Goal: Information Seeking & Learning: Learn about a topic

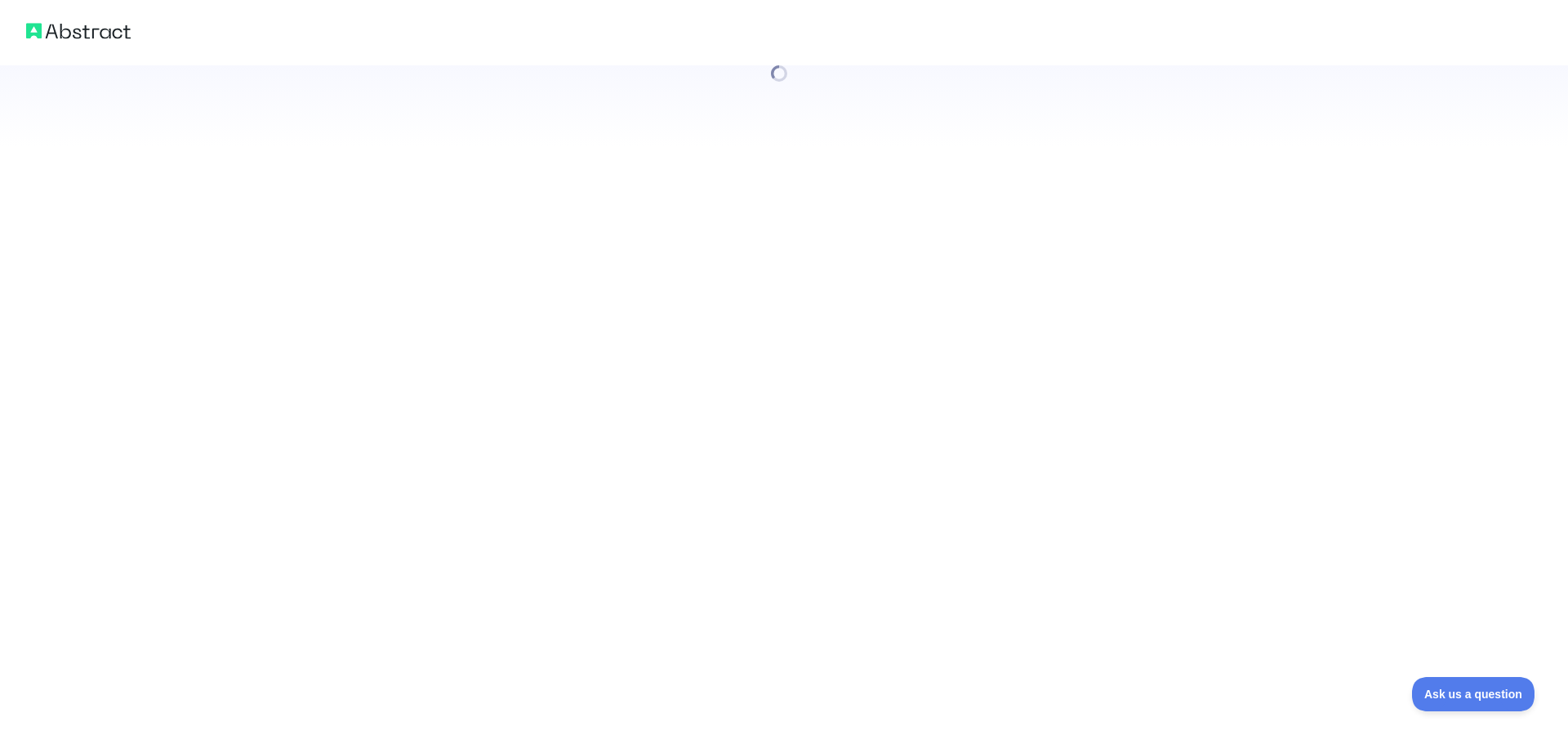
click at [441, 504] on div at bounding box center [784, 372] width 1568 height 744
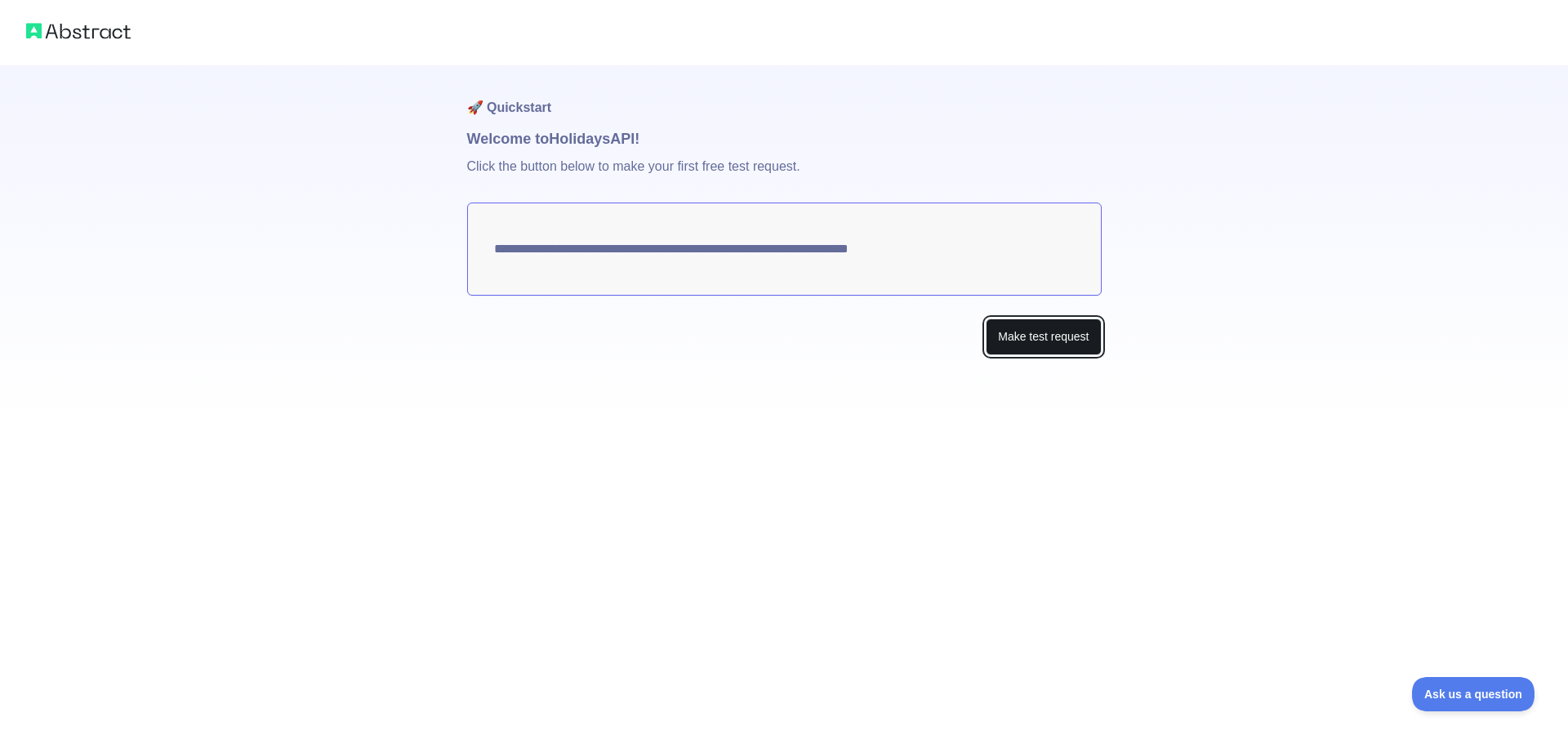
click at [1036, 340] on button "Make test request" at bounding box center [1043, 337] width 115 height 37
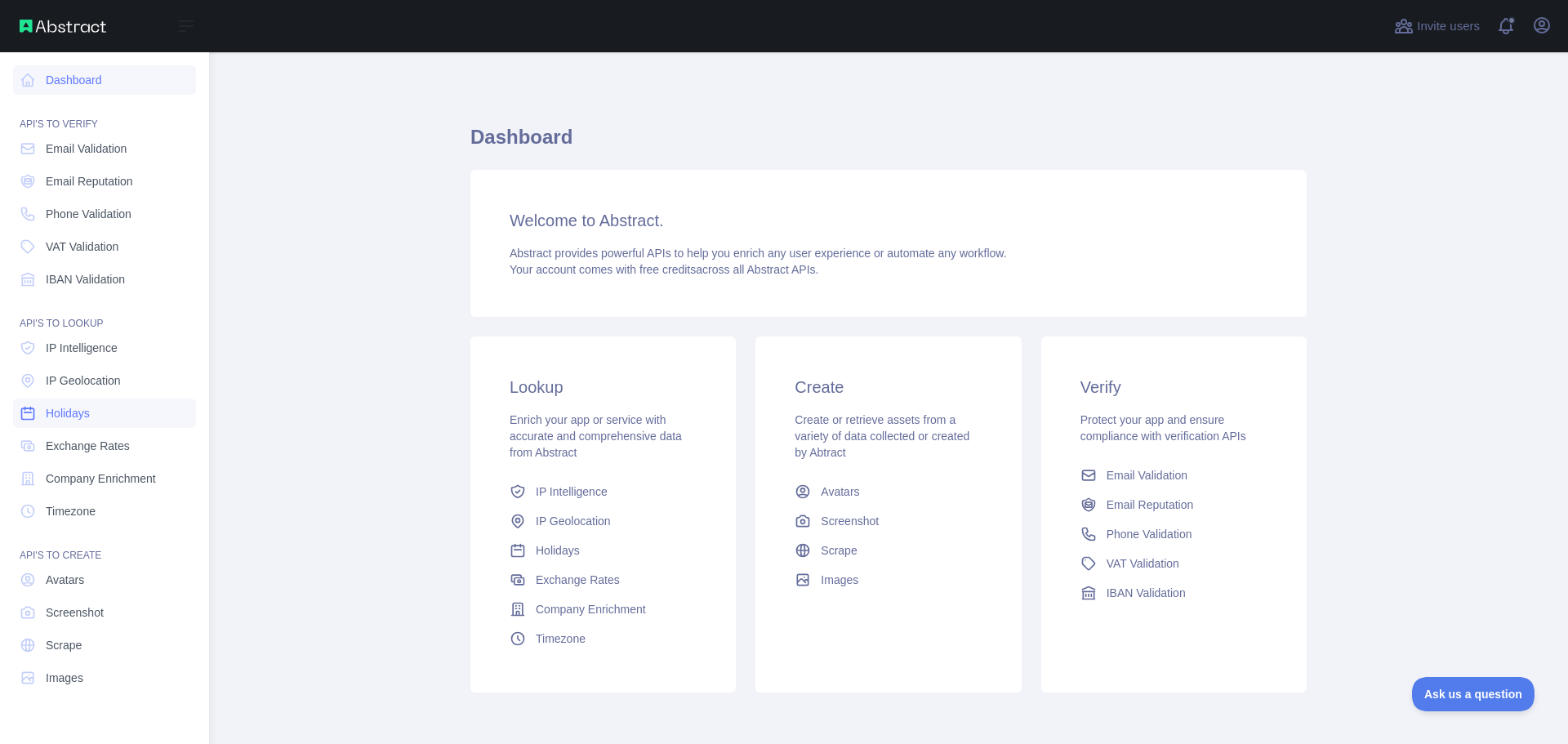
click at [134, 411] on link "Holidays" at bounding box center [104, 413] width 183 height 29
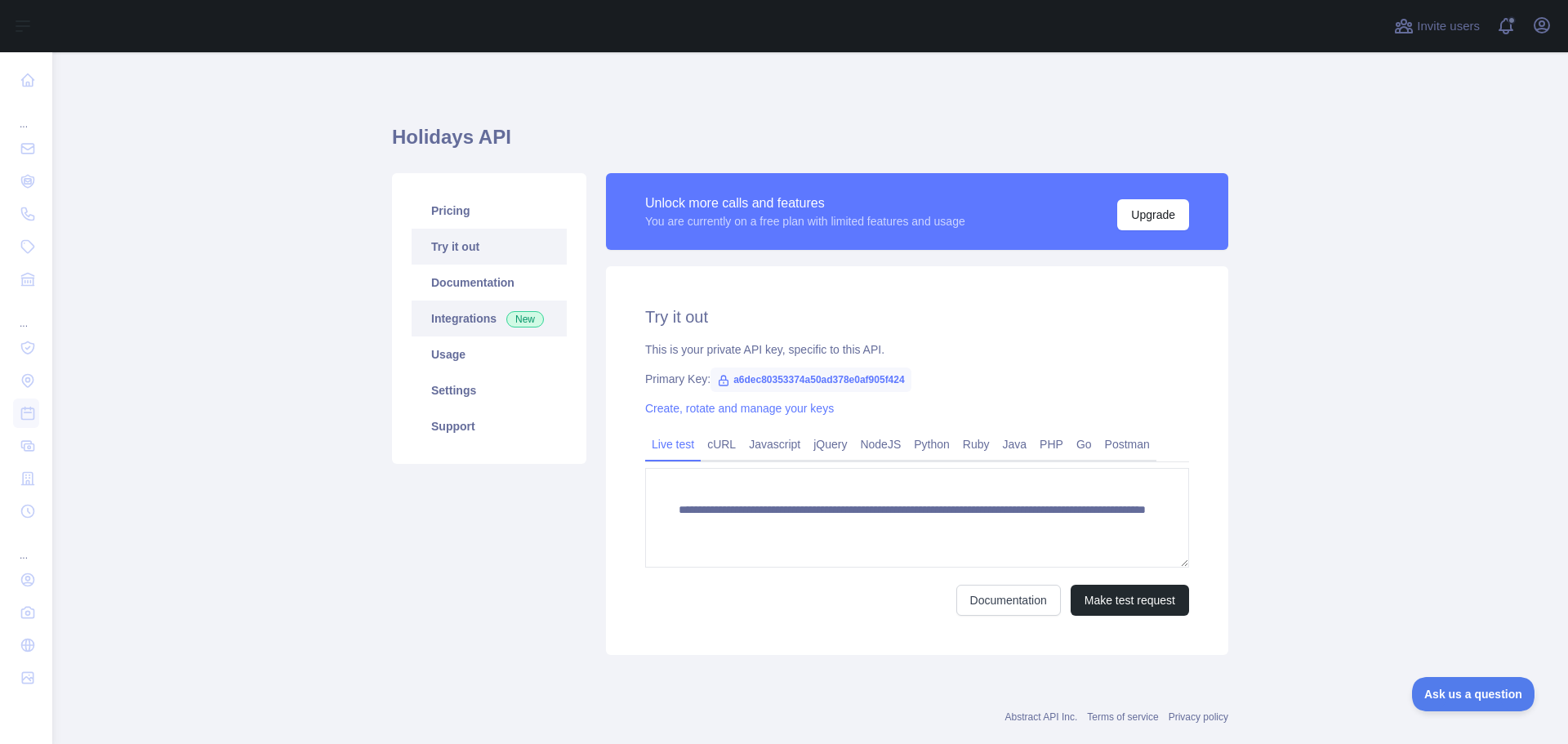
click at [490, 321] on link "Integrations New" at bounding box center [490, 318] width 155 height 36
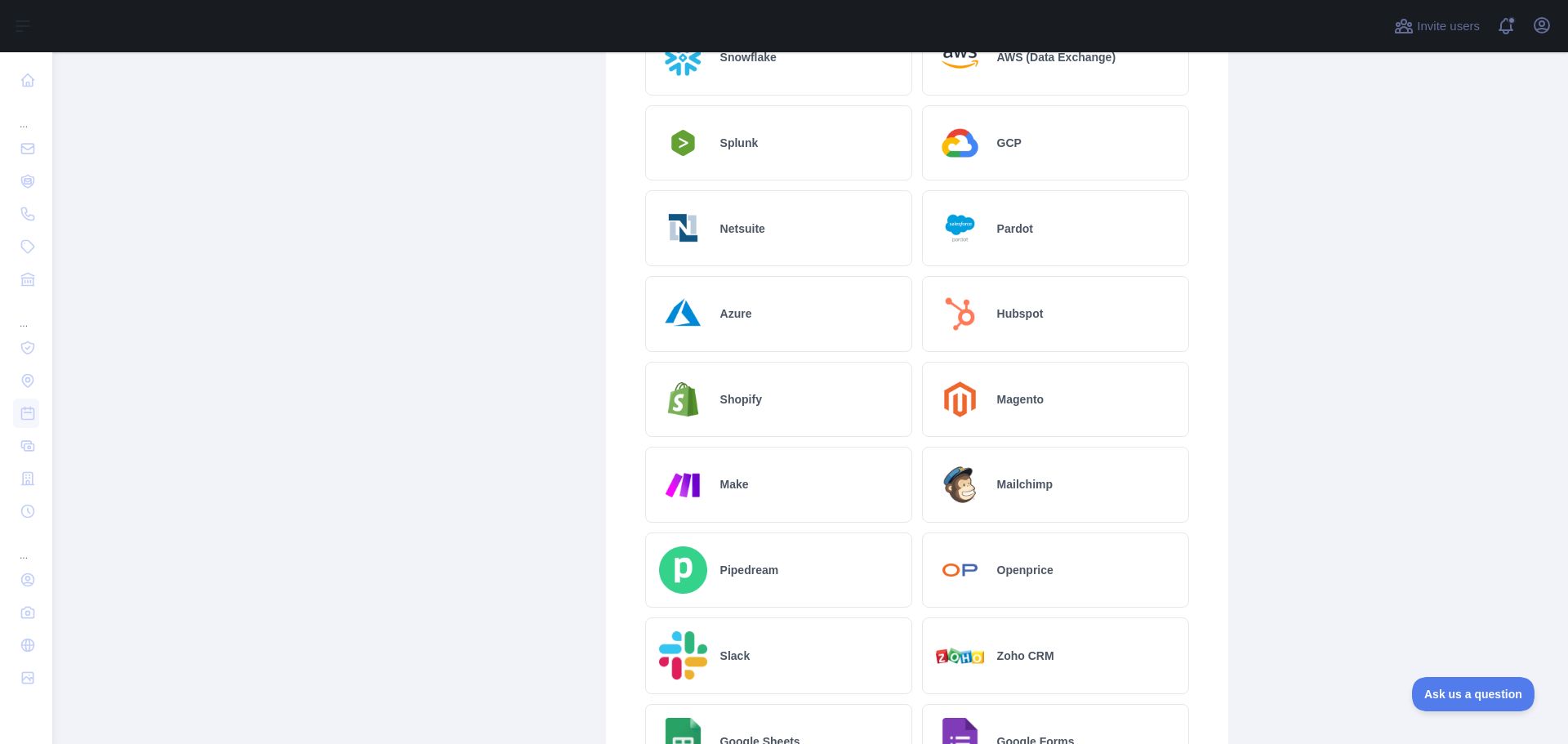
scroll to position [456, 0]
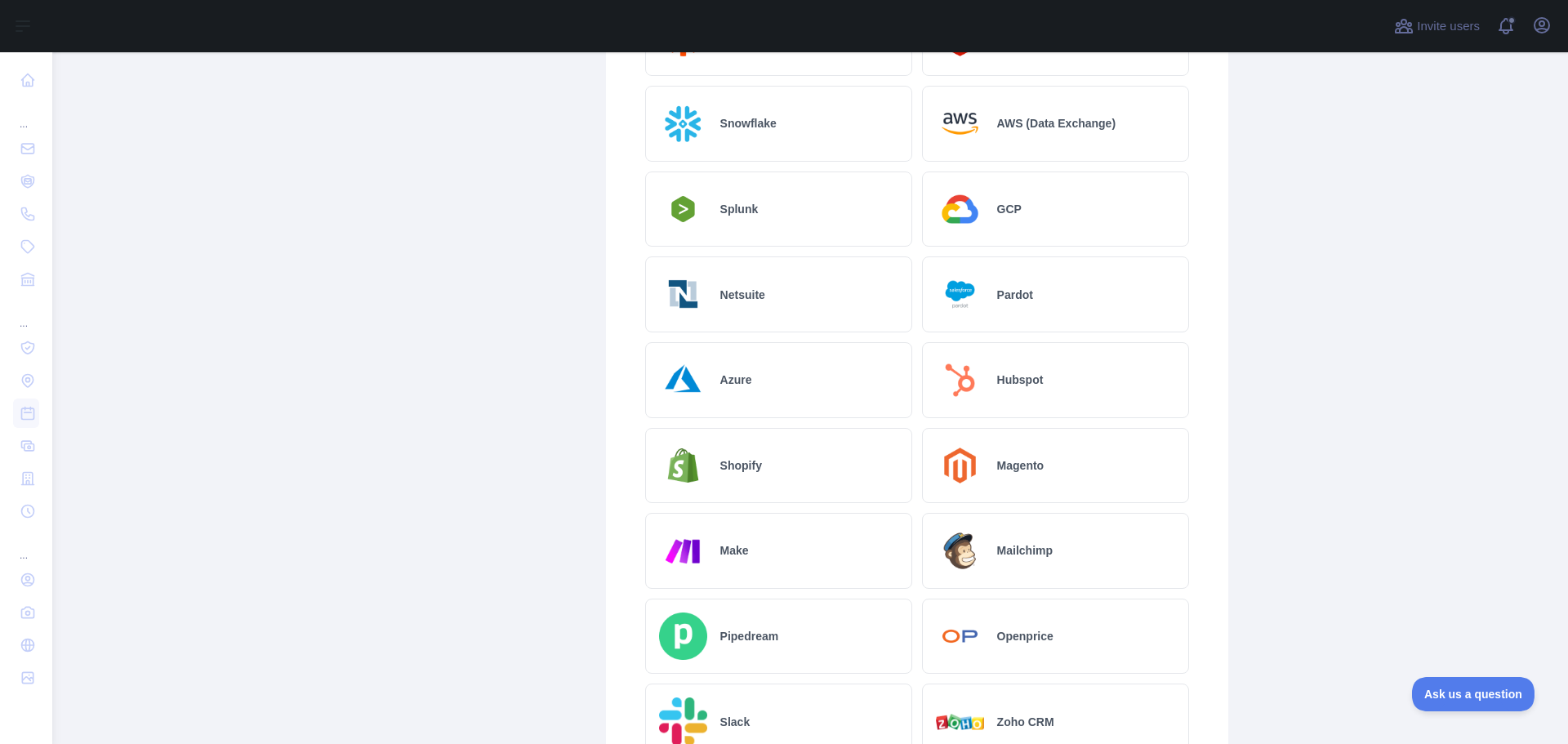
click at [758, 391] on div "Azure" at bounding box center [779, 380] width 267 height 76
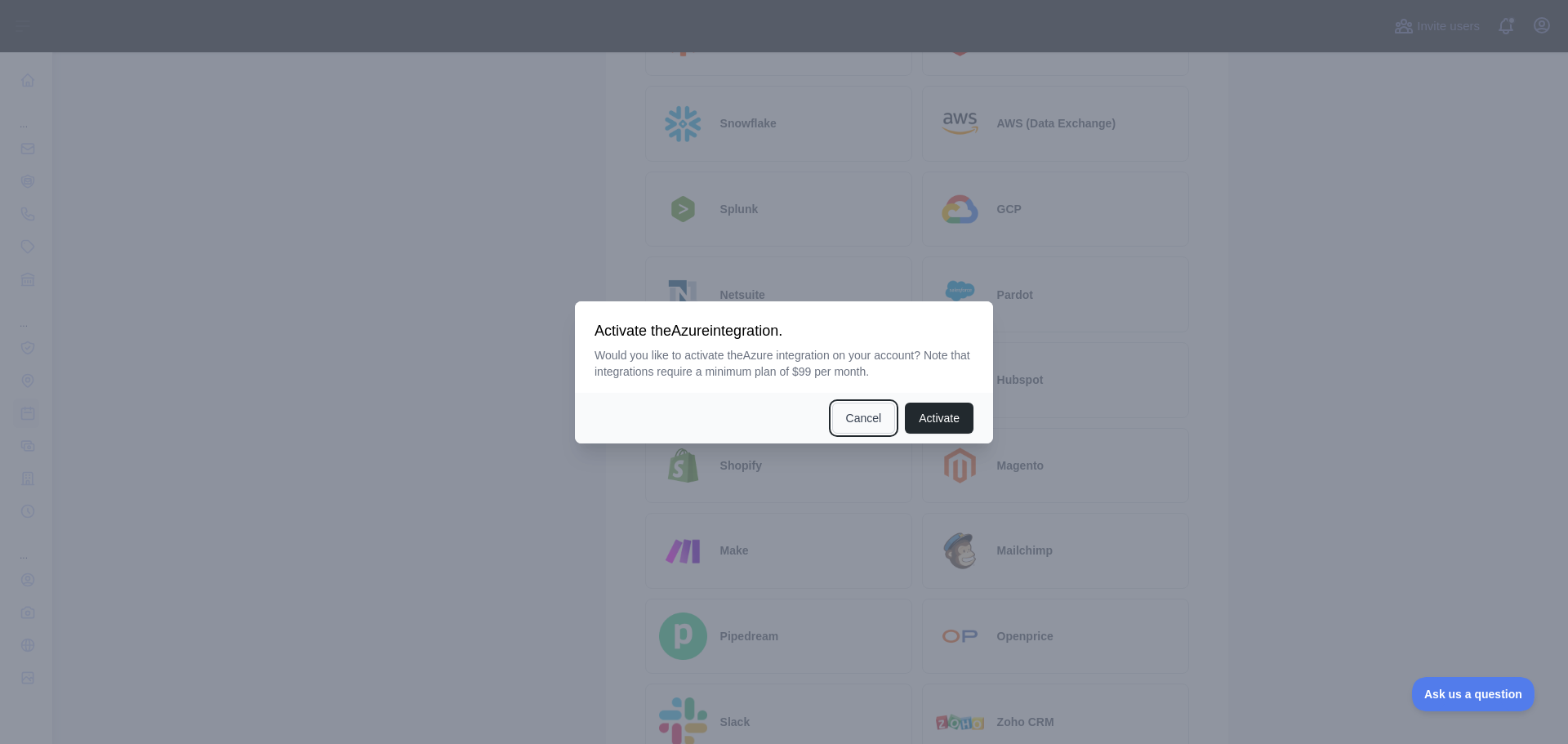
click at [866, 415] on button "Cancel" at bounding box center [864, 418] width 64 height 31
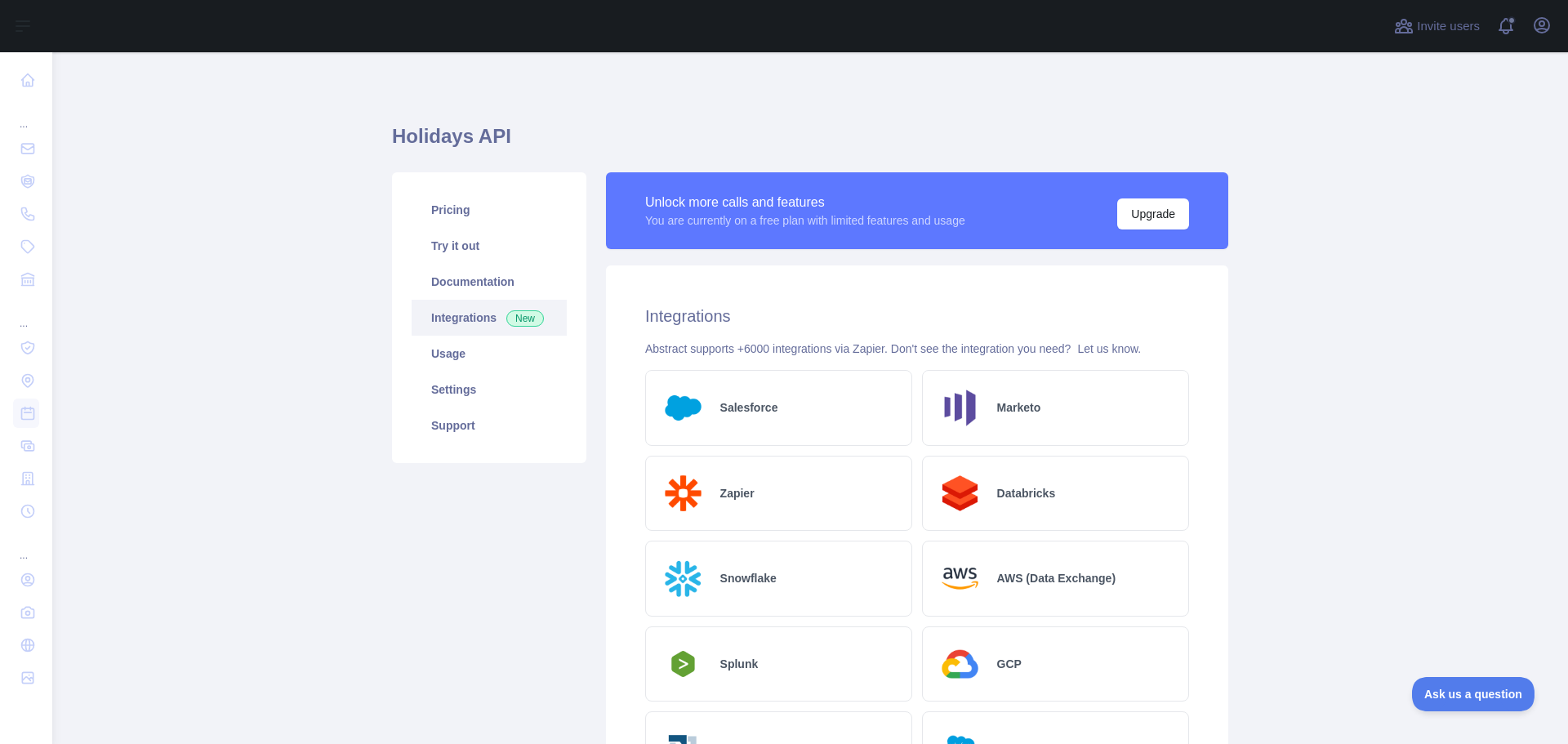
scroll to position [0, 0]
click at [464, 351] on link "Usage" at bounding box center [490, 354] width 155 height 36
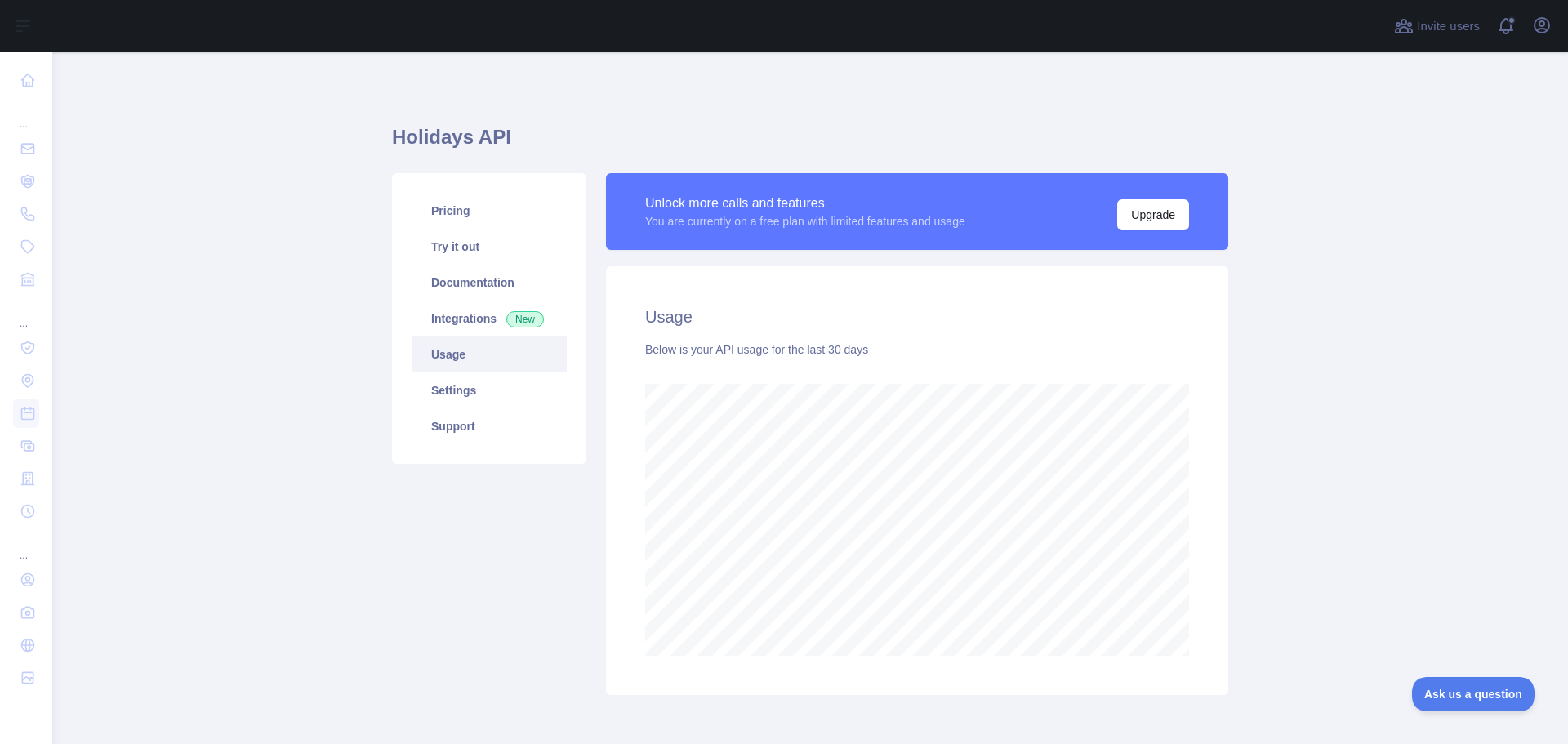
scroll to position [692, 1504]
click at [461, 291] on link "Documentation" at bounding box center [490, 282] width 155 height 36
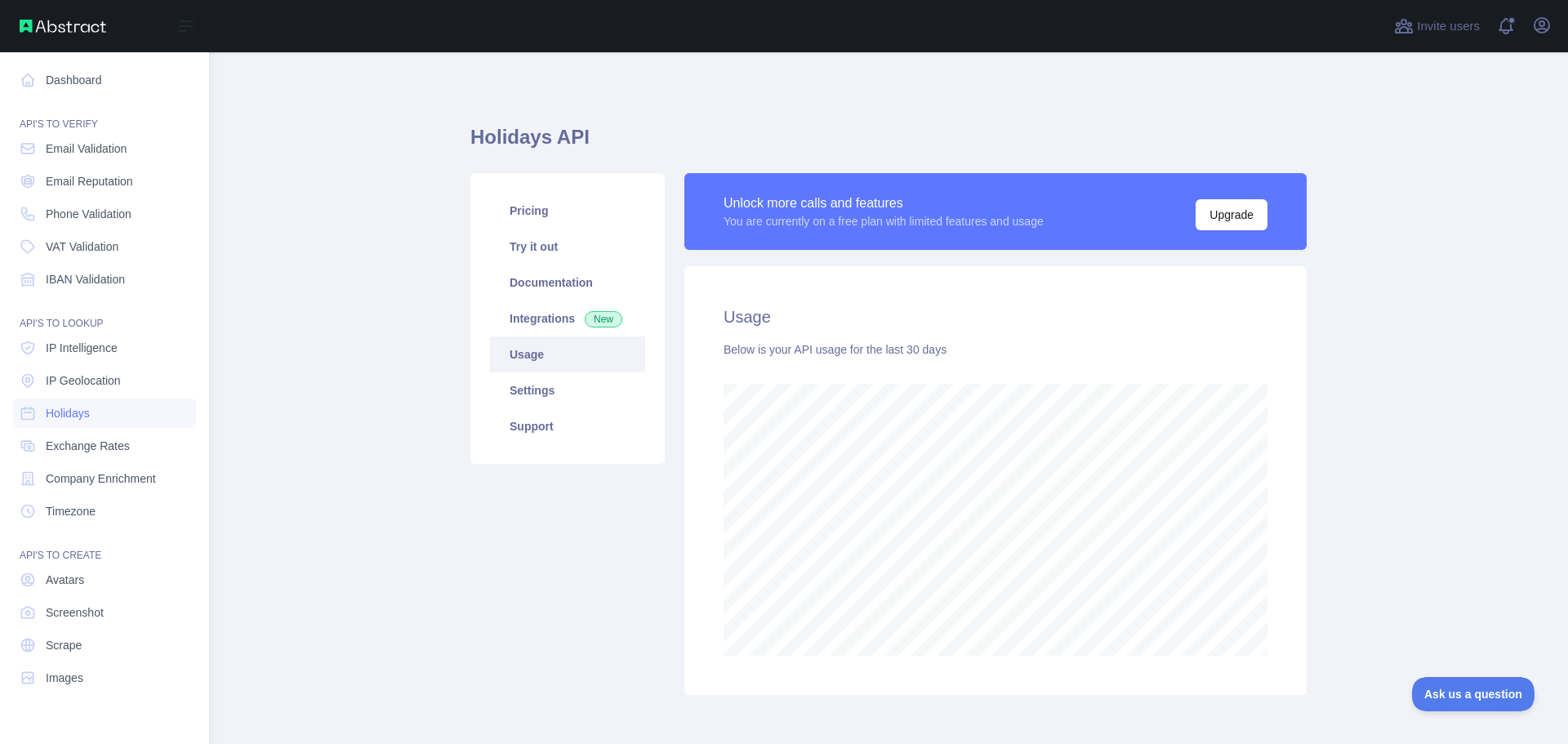
scroll to position [816045, 815367]
click at [66, 418] on span "Holidays" at bounding box center [67, 413] width 44 height 16
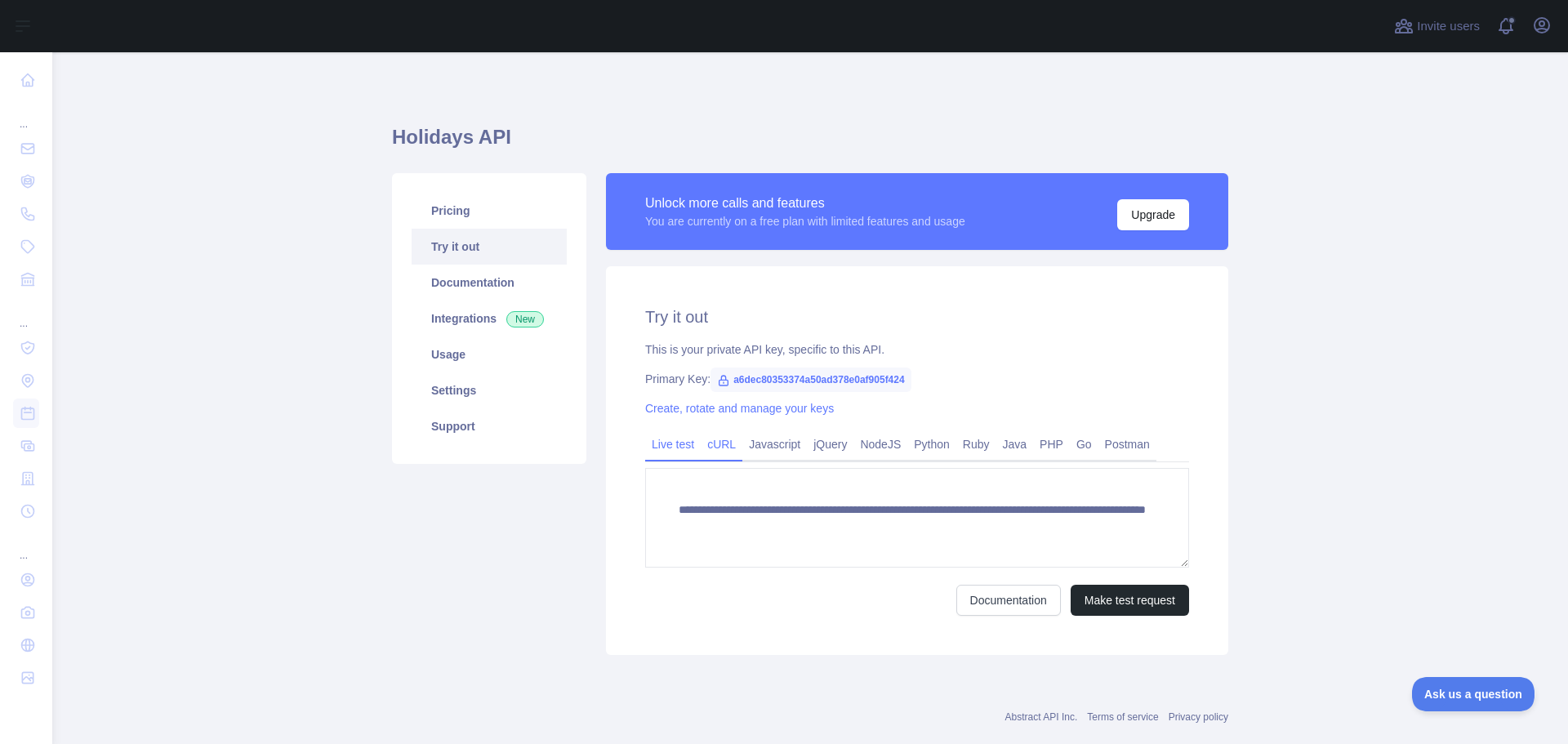
click at [709, 447] on link "cURL" at bounding box center [721, 444] width 41 height 26
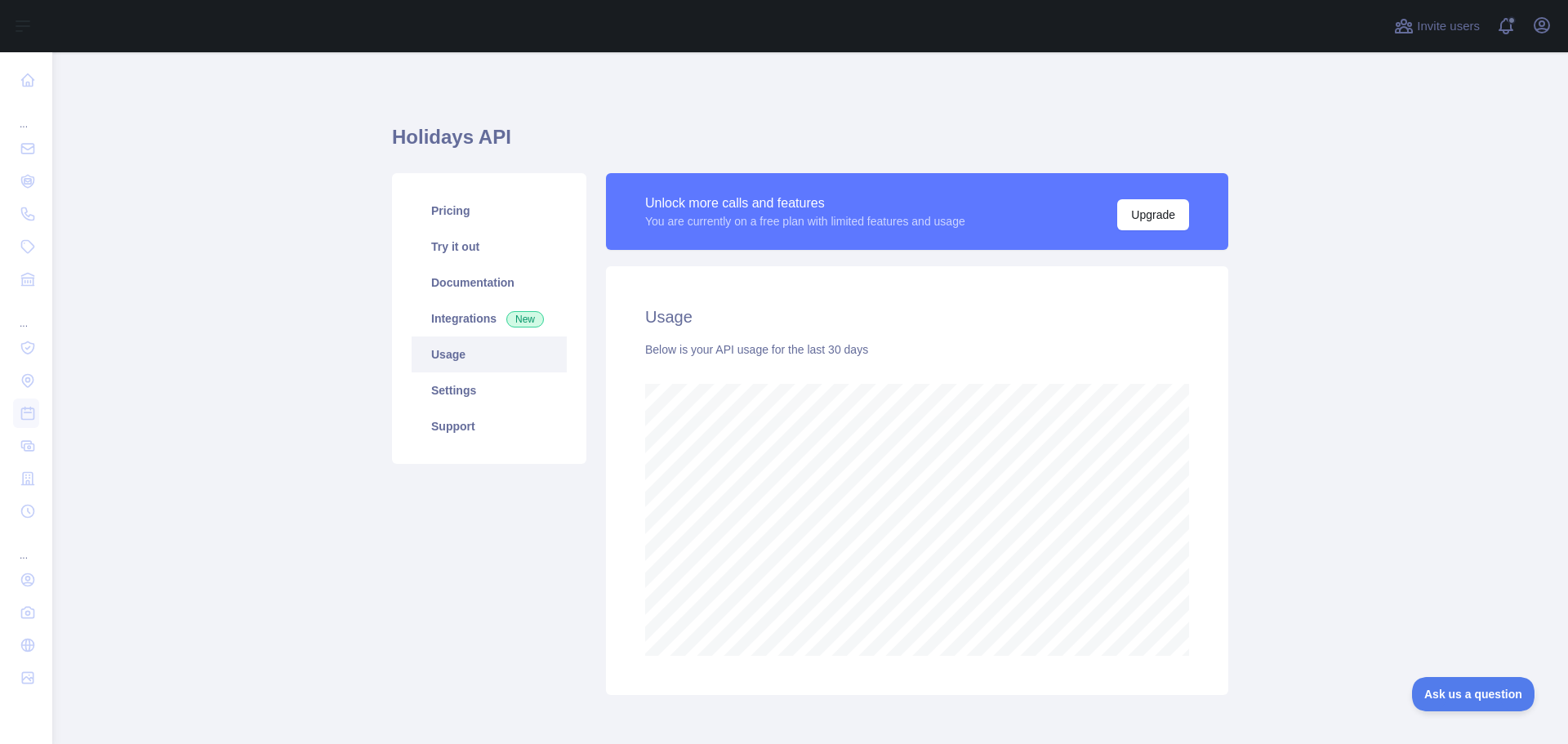
scroll to position [692, 1504]
